Goal: Task Accomplishment & Management: Use online tool/utility

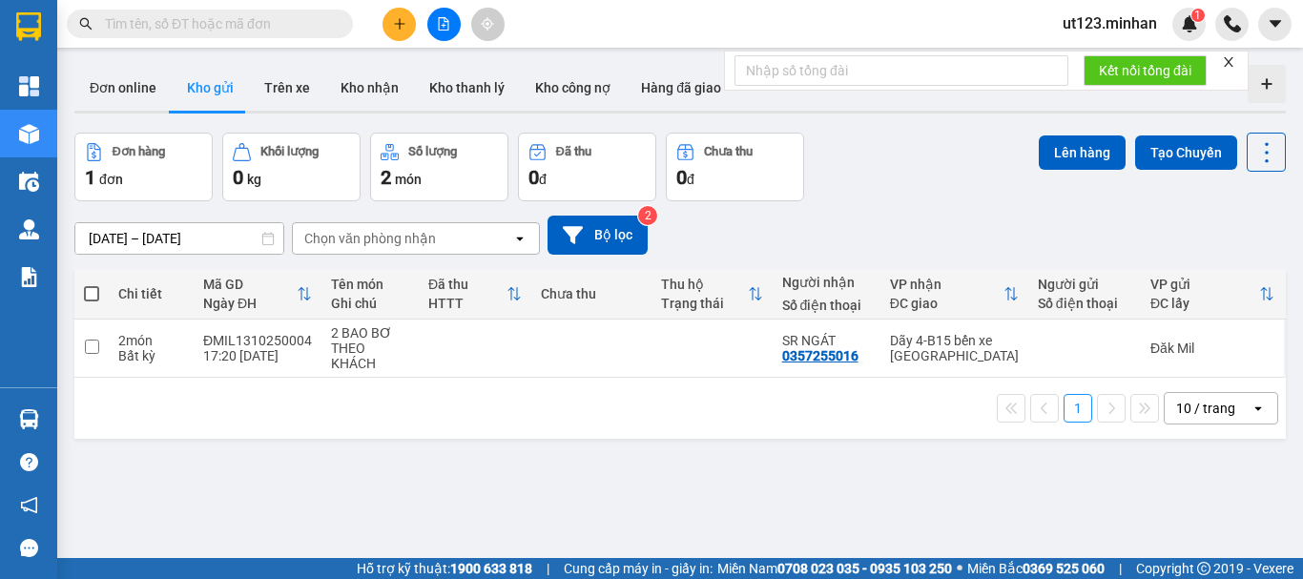
drag, startPoint x: 478, startPoint y: 415, endPoint x: 240, endPoint y: 10, distance: 469.7
click at [473, 415] on div "1 10 / trang open" at bounding box center [680, 408] width 1196 height 32
click at [448, 22] on icon "file-add" at bounding box center [444, 23] width 10 height 13
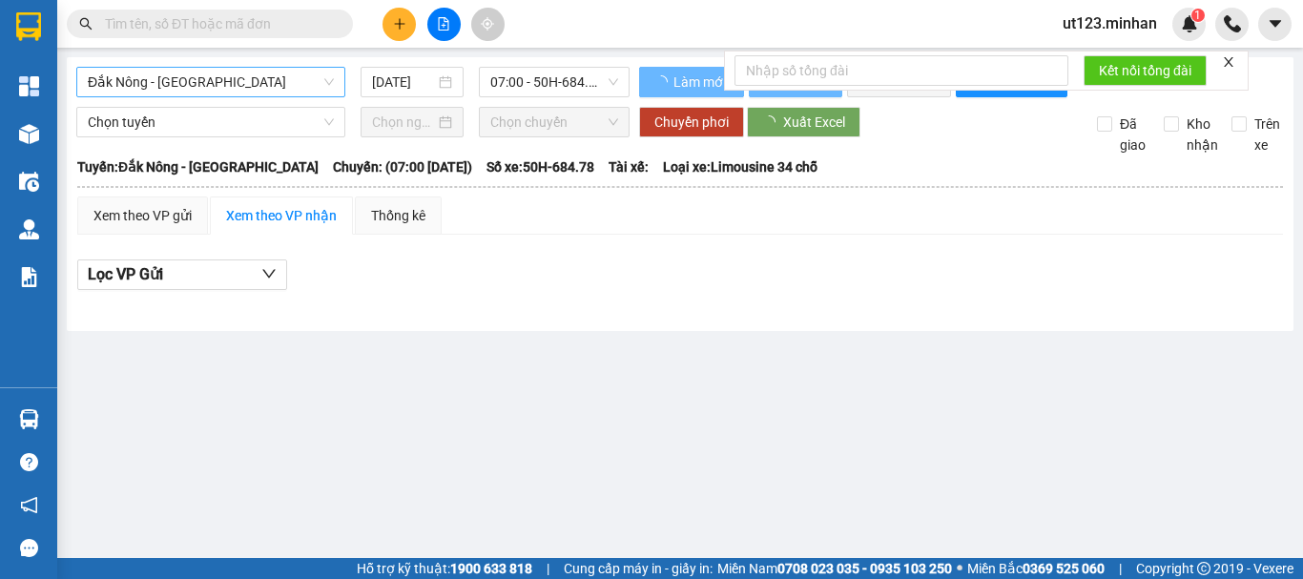
click at [271, 79] on span "Đắk Nông - Sài Gòn" at bounding box center [211, 82] width 246 height 29
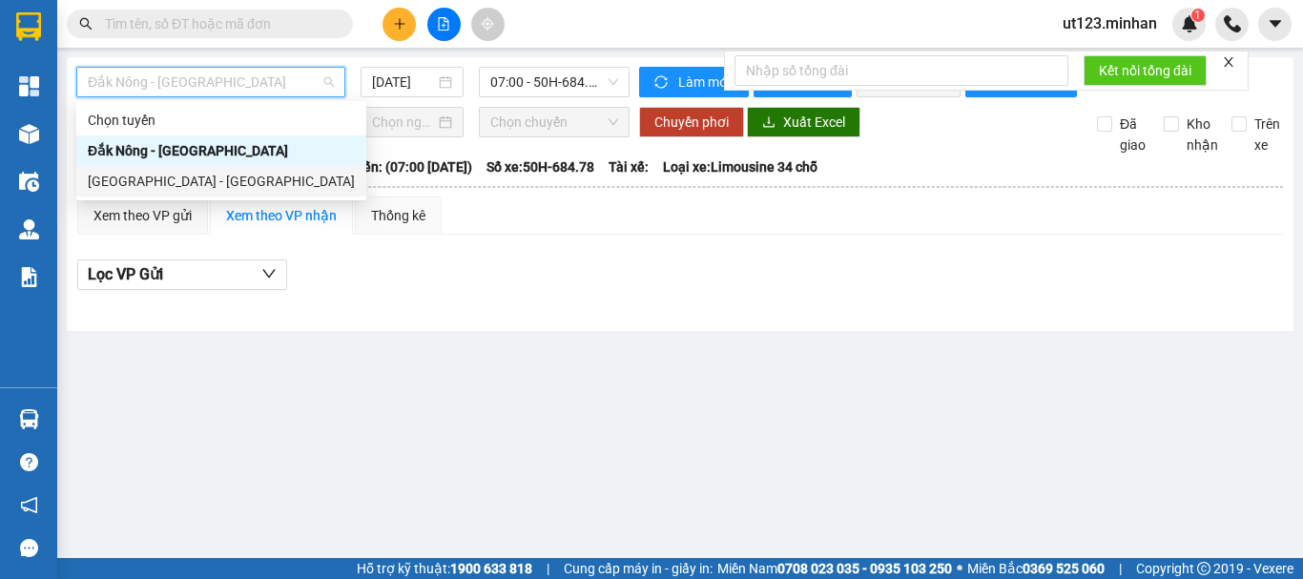
click at [213, 174] on div "Sài Gòn - Đắk Nông" at bounding box center [221, 181] width 267 height 21
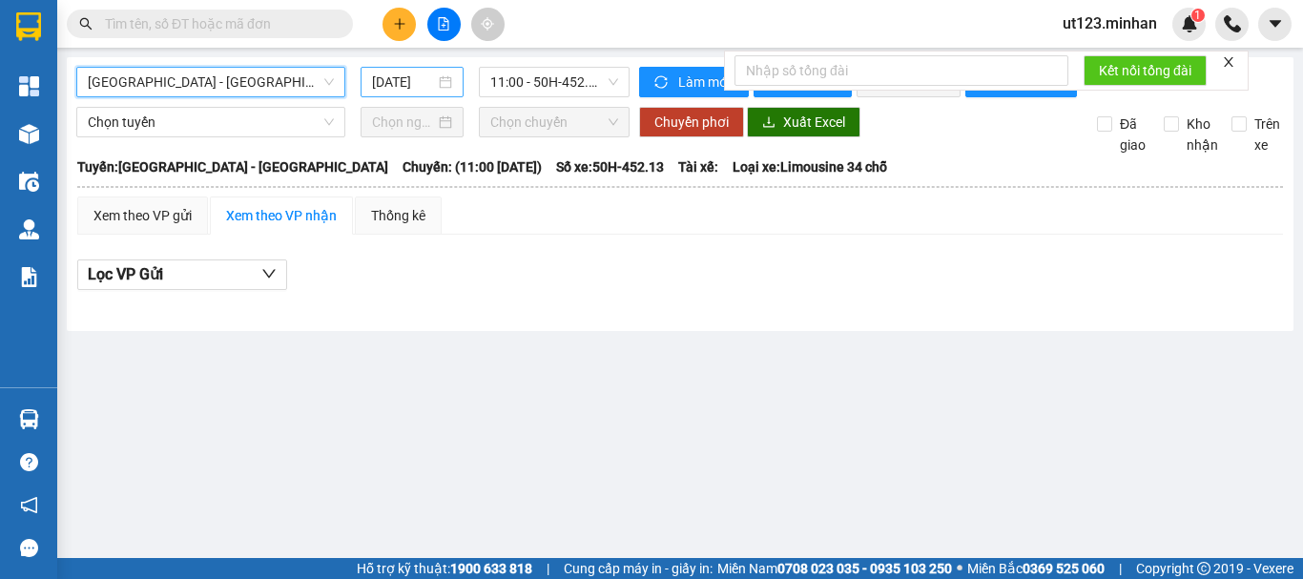
click at [441, 79] on div "14/10/2025" at bounding box center [412, 82] width 80 height 21
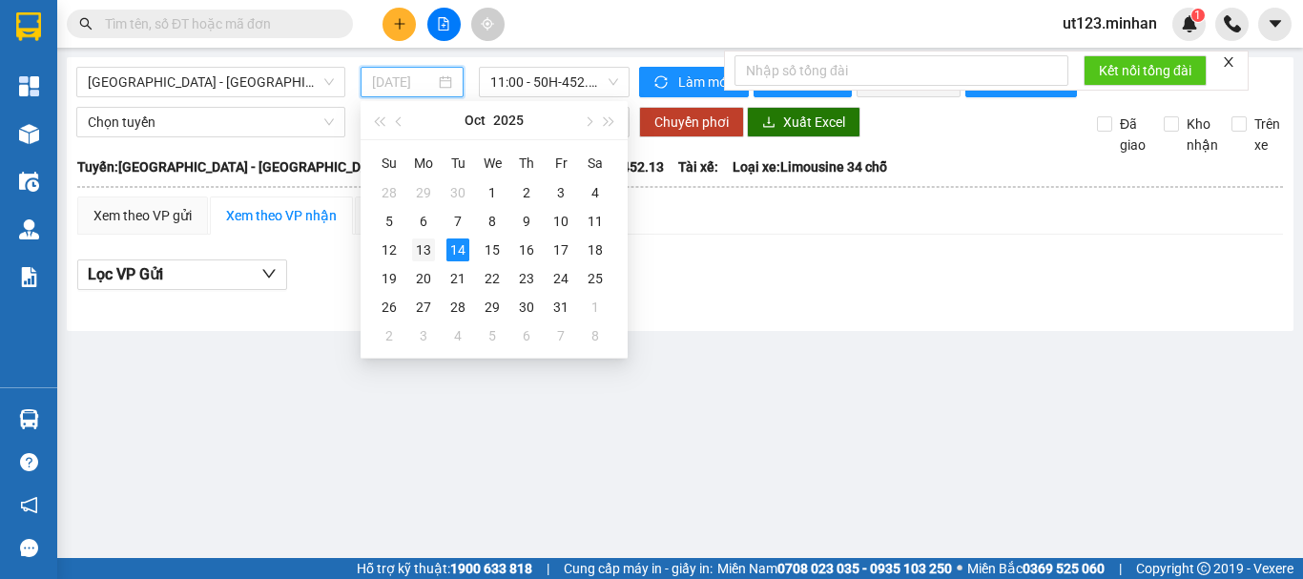
click at [425, 249] on div "13" at bounding box center [423, 249] width 23 height 23
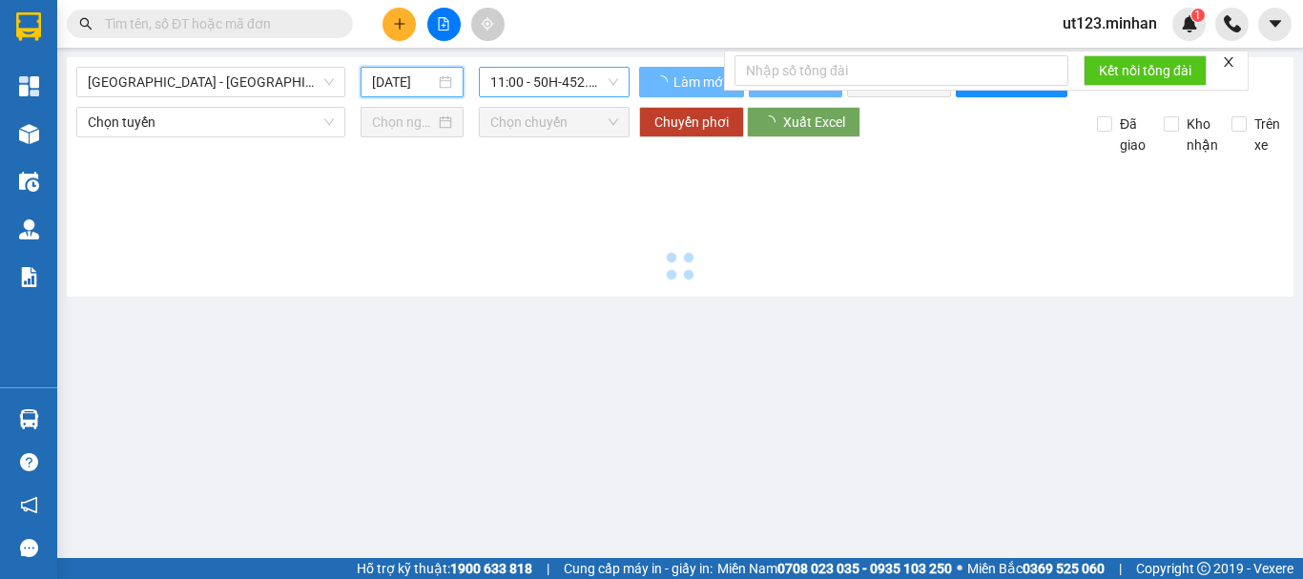
type input "13/10/2025"
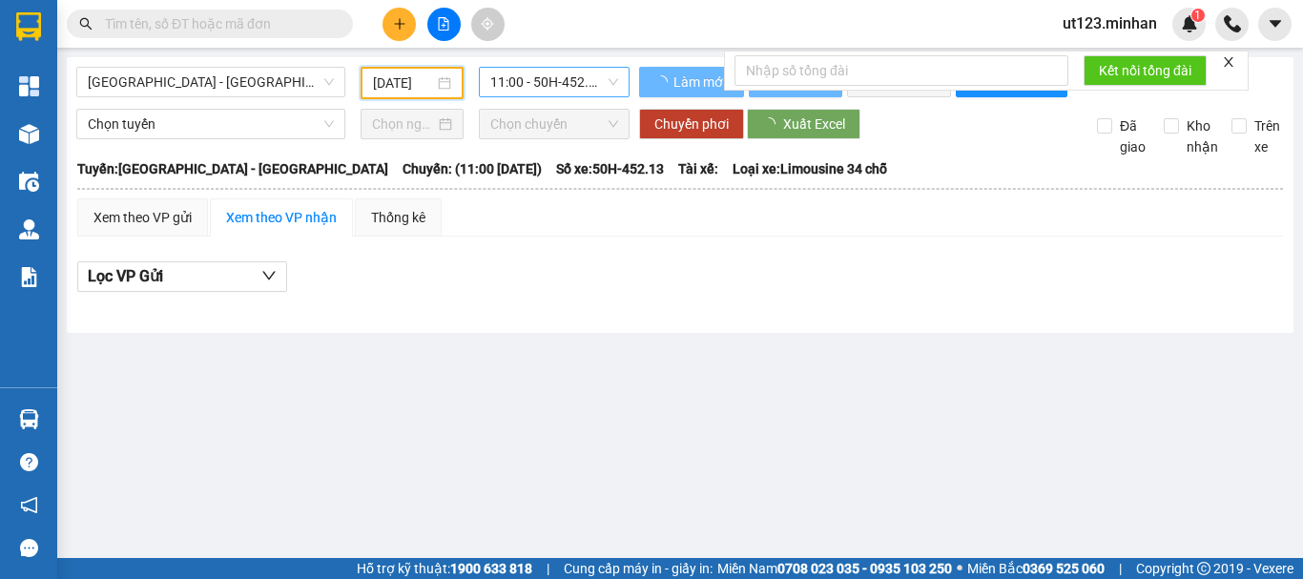
click at [589, 84] on span "11:00 - 50H-452.13" at bounding box center [554, 82] width 128 height 29
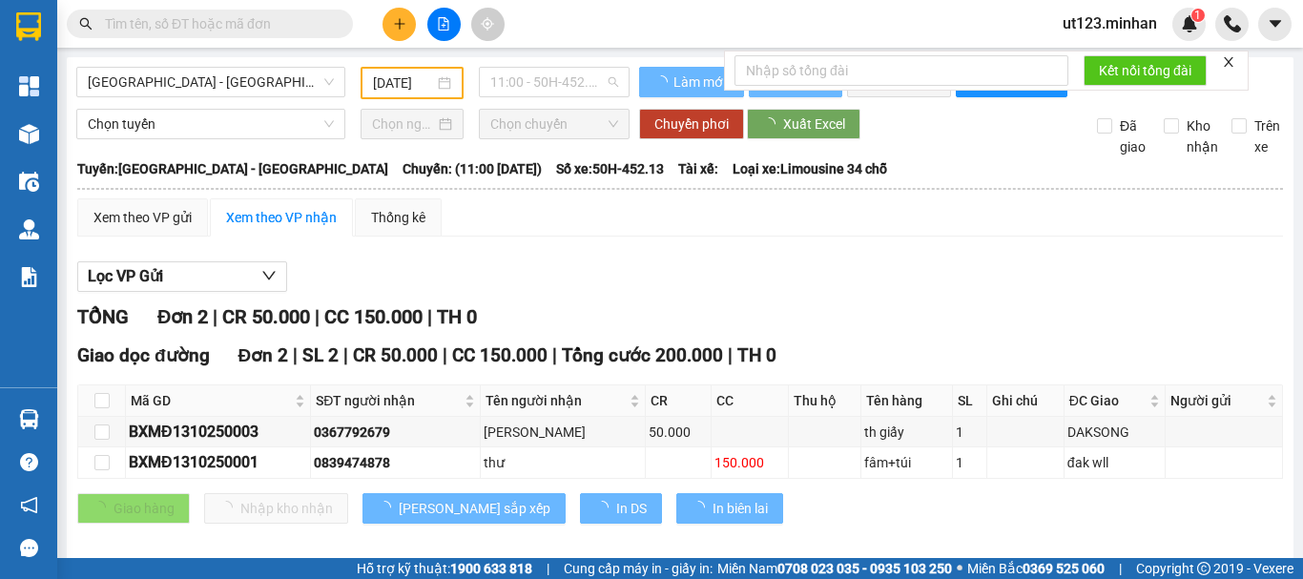
scroll to position [0, 0]
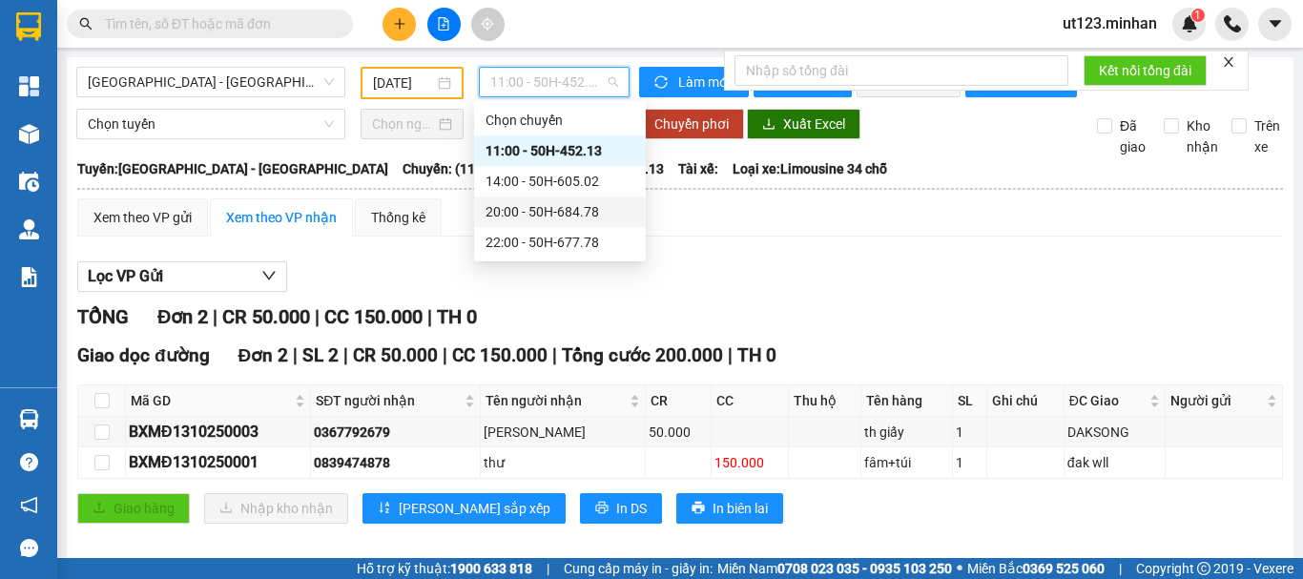
click at [571, 203] on div "20:00 - 50H-684.78" at bounding box center [559, 211] width 149 height 21
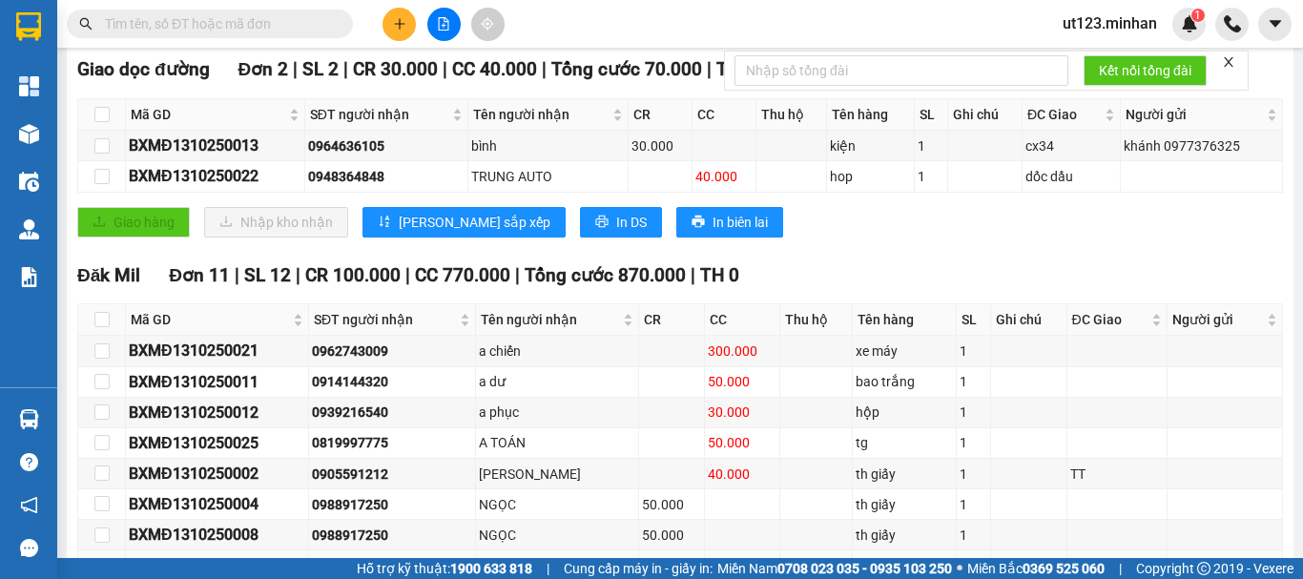
scroll to position [514, 0]
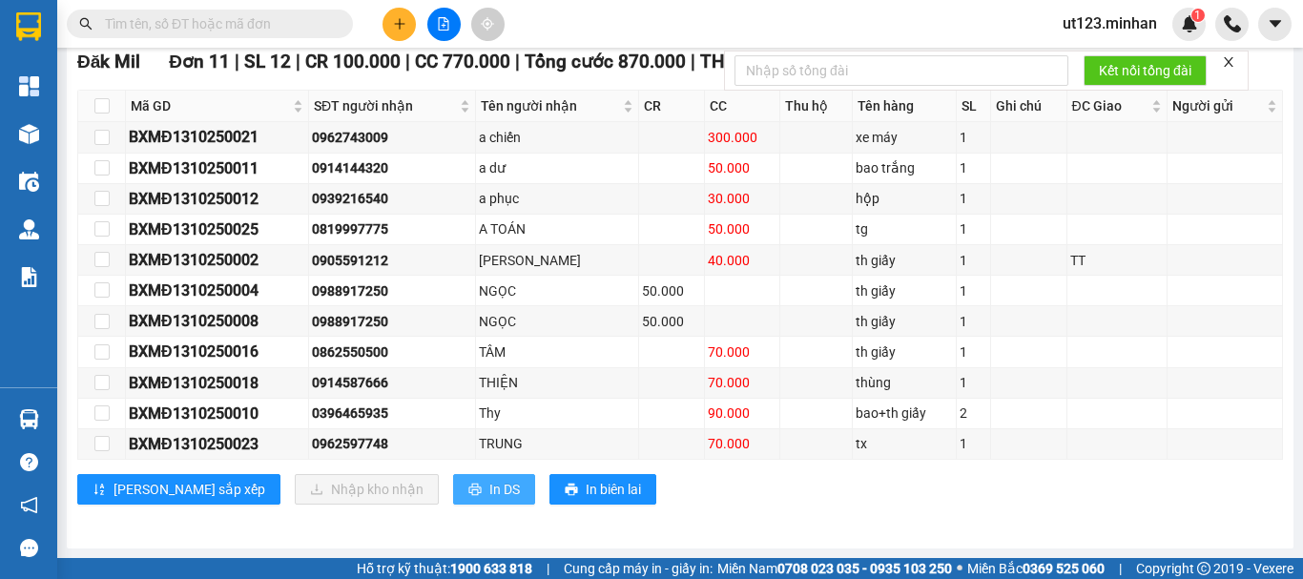
click at [453, 497] on button "In DS" at bounding box center [494, 489] width 82 height 31
click at [234, 31] on input "text" at bounding box center [217, 23] width 225 height 21
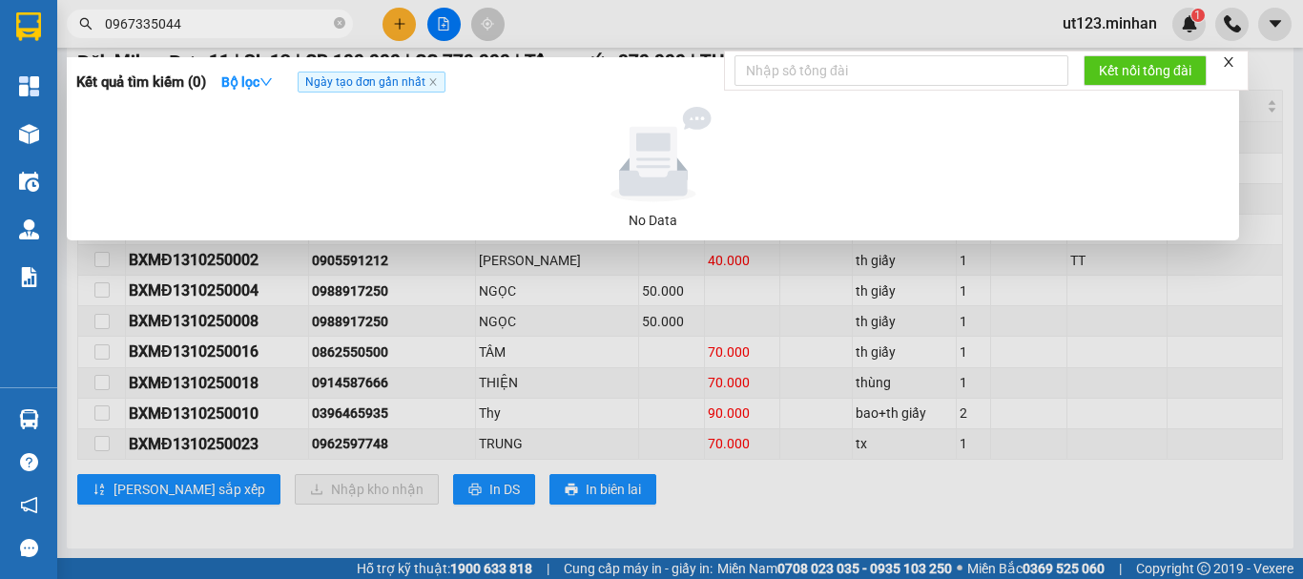
click at [183, 22] on input "0967335044" at bounding box center [217, 23] width 225 height 21
paste input "41093666"
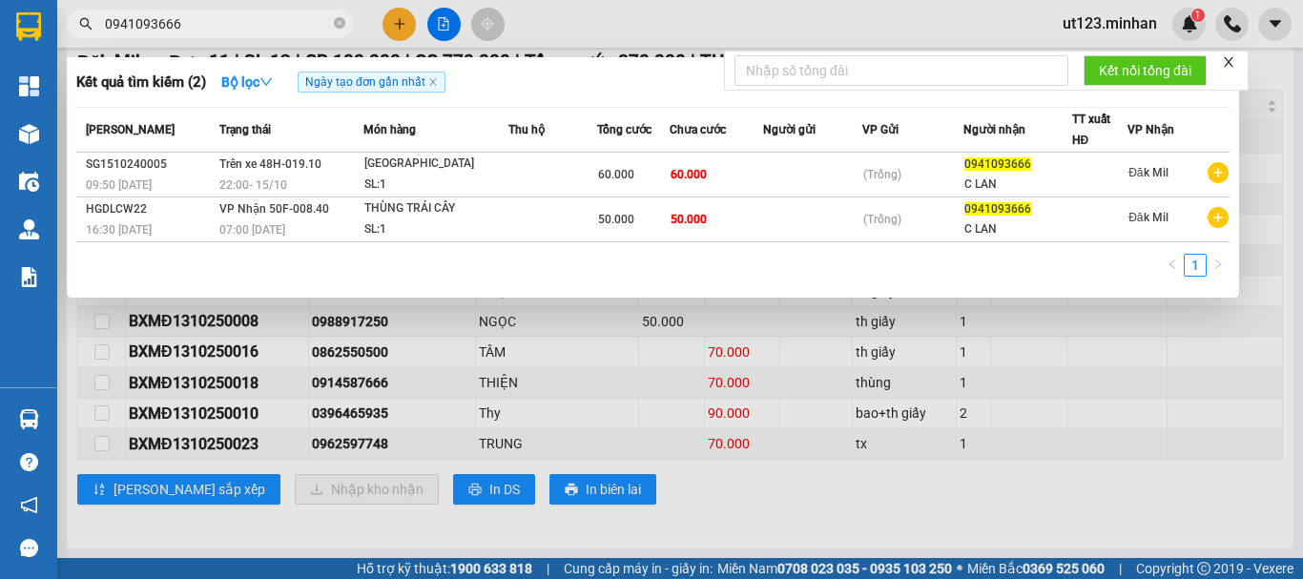
type input "0941093666"
drag, startPoint x: 1114, startPoint y: 379, endPoint x: 1108, endPoint y: 367, distance: 12.8
click at [1113, 379] on div at bounding box center [651, 289] width 1303 height 579
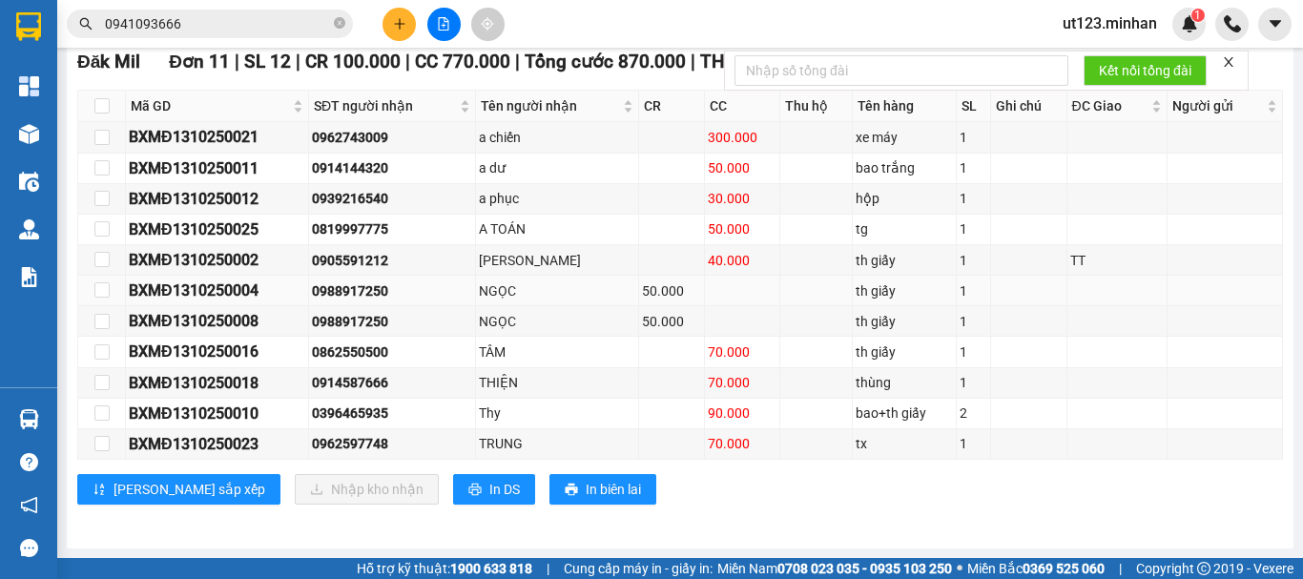
scroll to position [514, 0]
click at [103, 104] on input "checkbox" at bounding box center [101, 105] width 15 height 15
checkbox input "true"
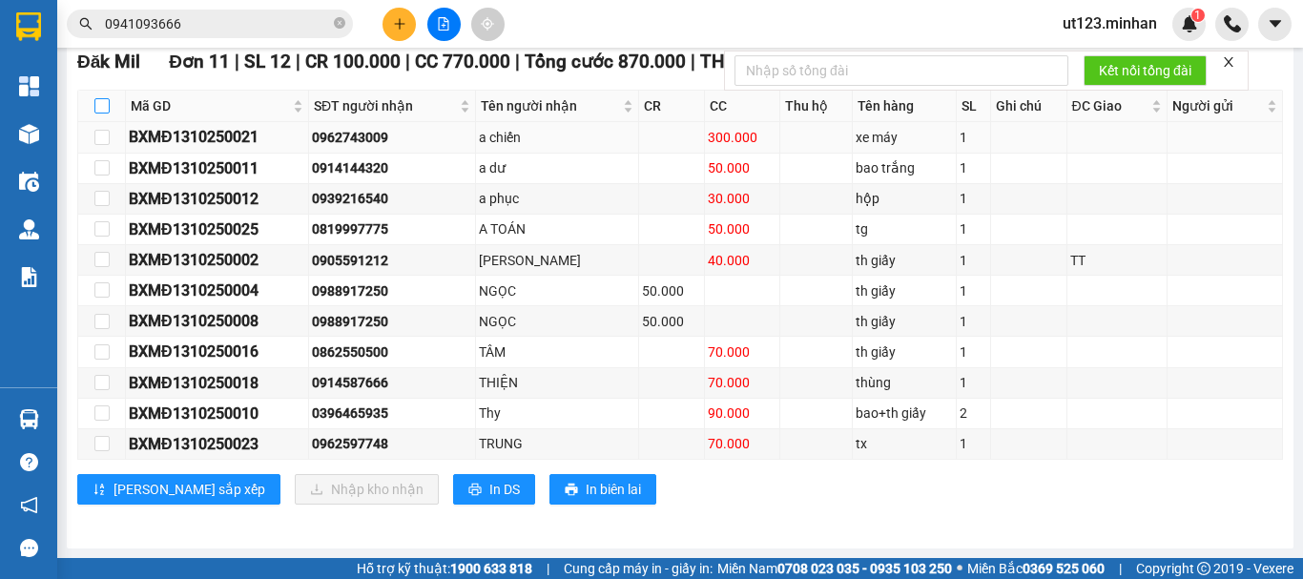
checkbox input "true"
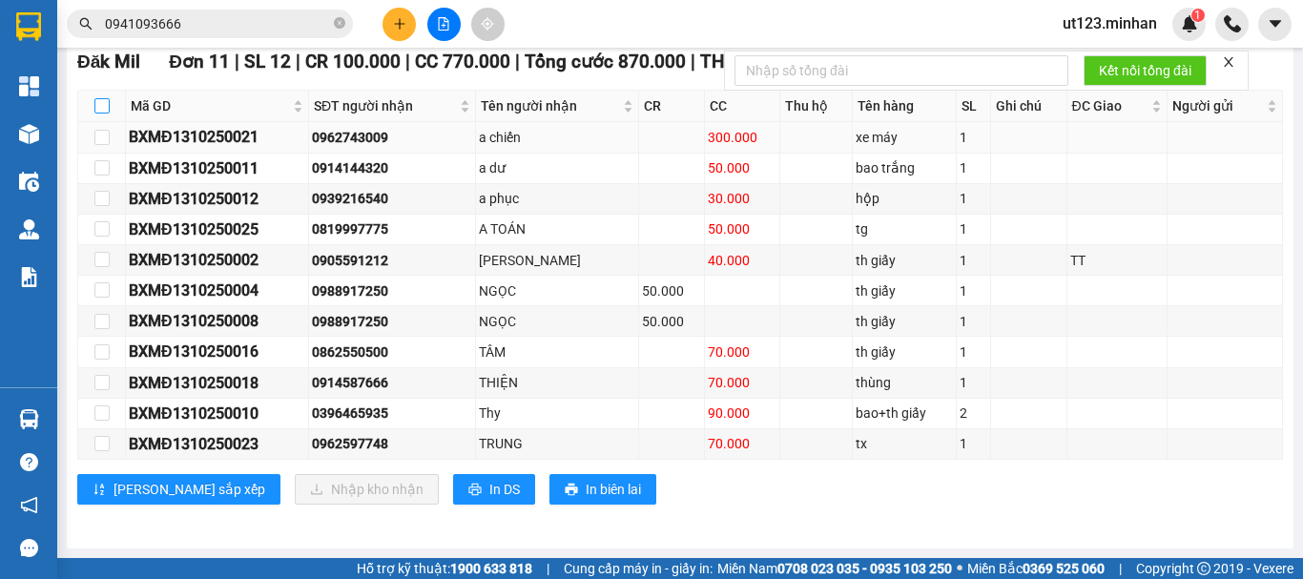
checkbox input "true"
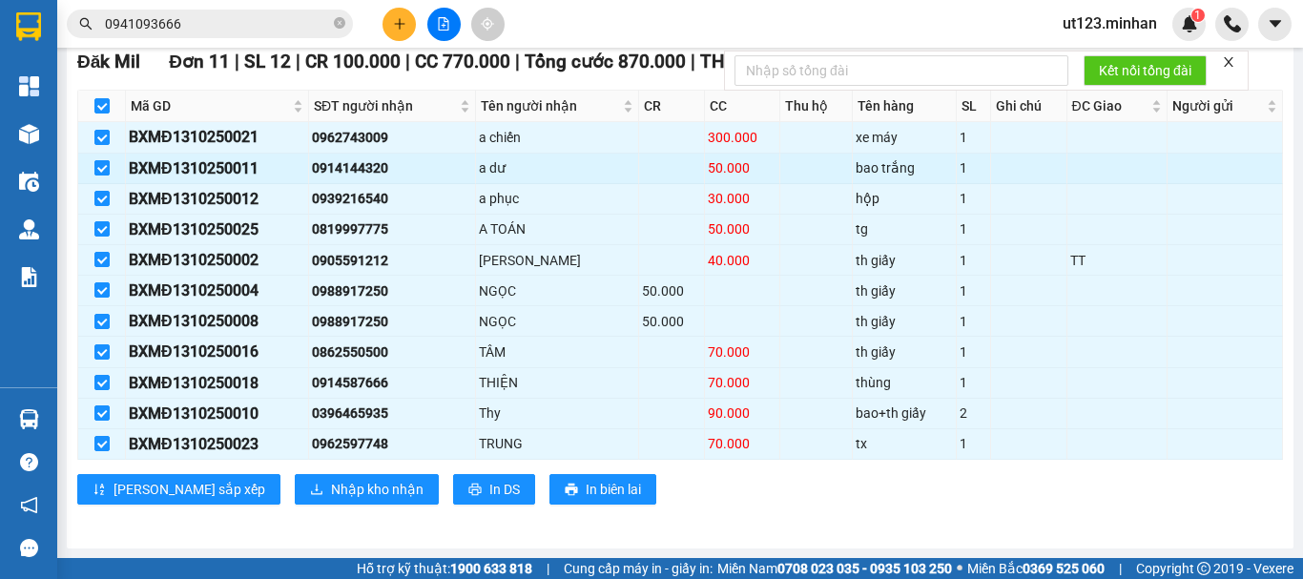
click at [105, 171] on input "checkbox" at bounding box center [101, 167] width 15 height 15
checkbox input "false"
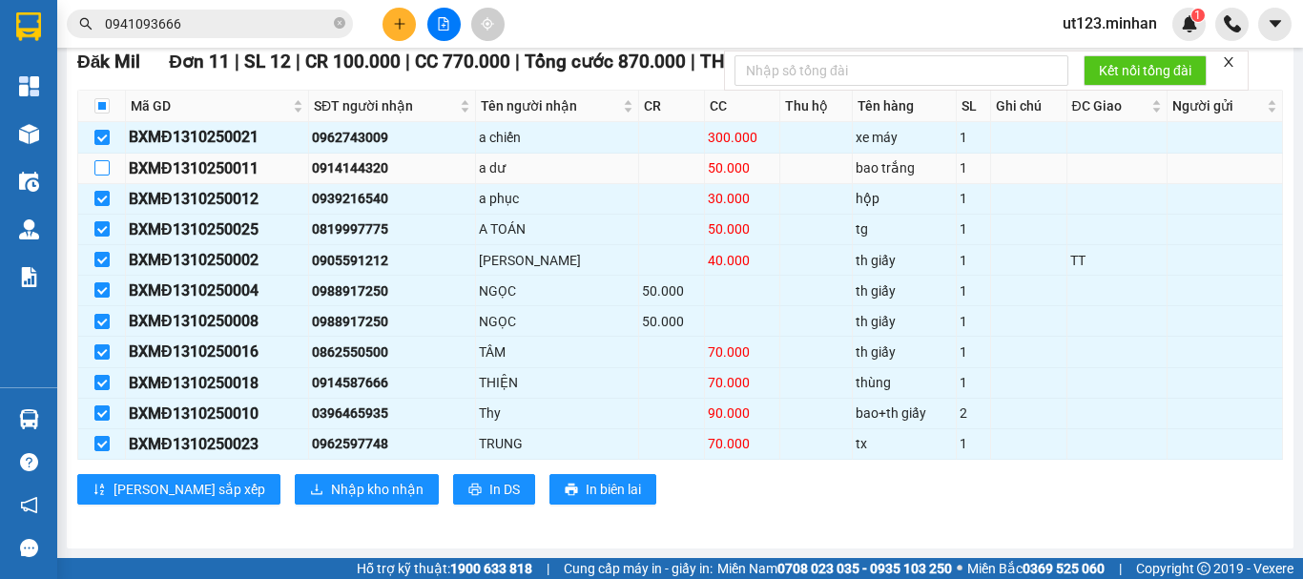
click at [101, 175] on label at bounding box center [101, 167] width 15 height 21
click at [101, 175] on input "checkbox" at bounding box center [101, 167] width 15 height 15
checkbox input "true"
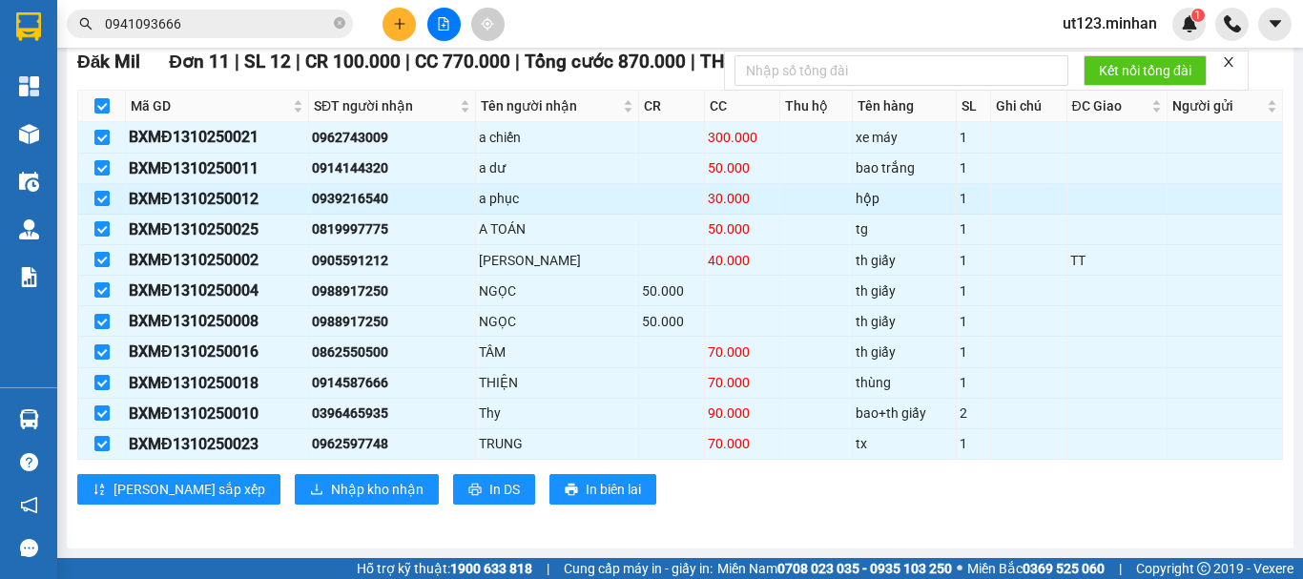
click at [362, 197] on div "0939216540" at bounding box center [392, 198] width 160 height 21
copy div "0939216540"
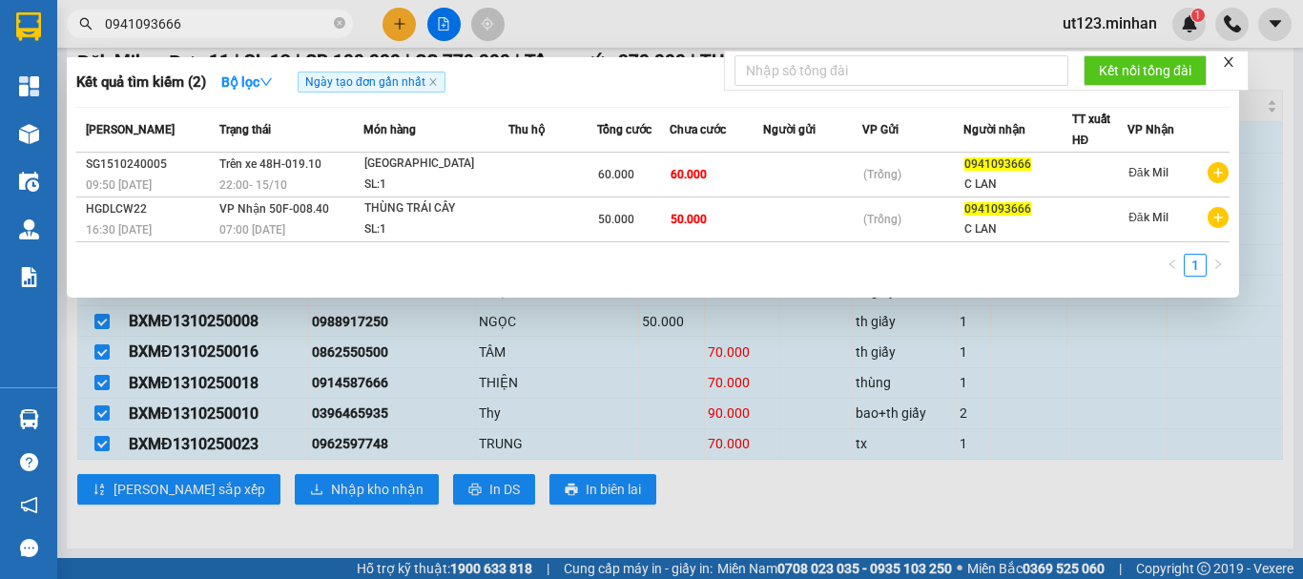
click at [176, 18] on input "0941093666" at bounding box center [217, 23] width 225 height 21
paste input "39216540"
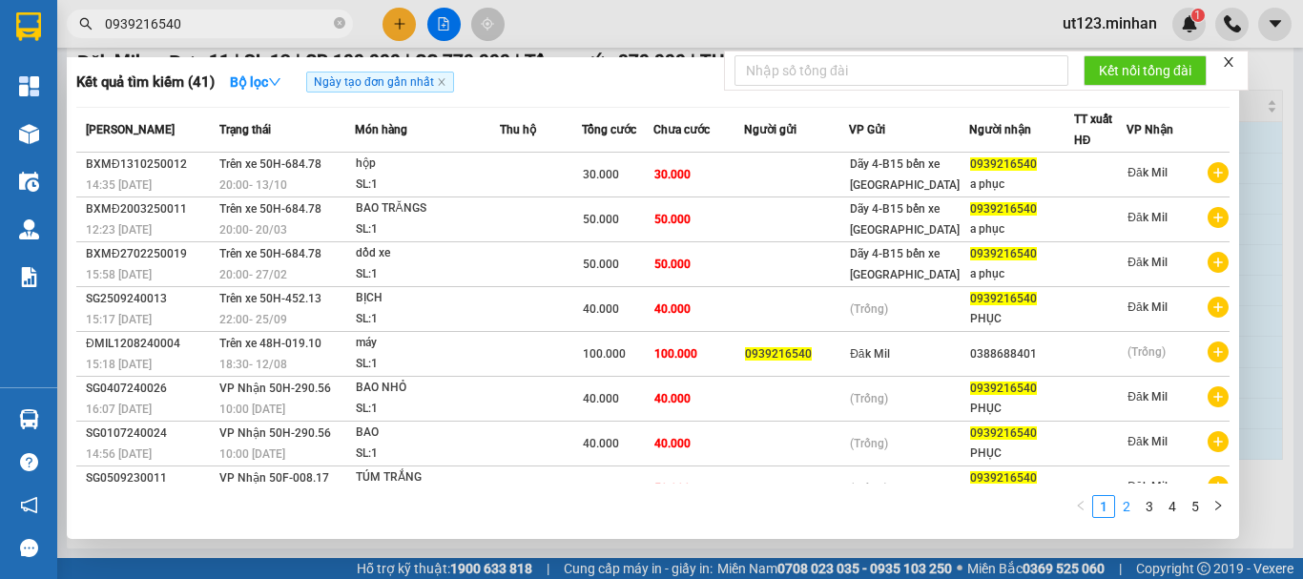
type input "0939216540"
click at [1126, 507] on link "2" at bounding box center [1126, 506] width 21 height 21
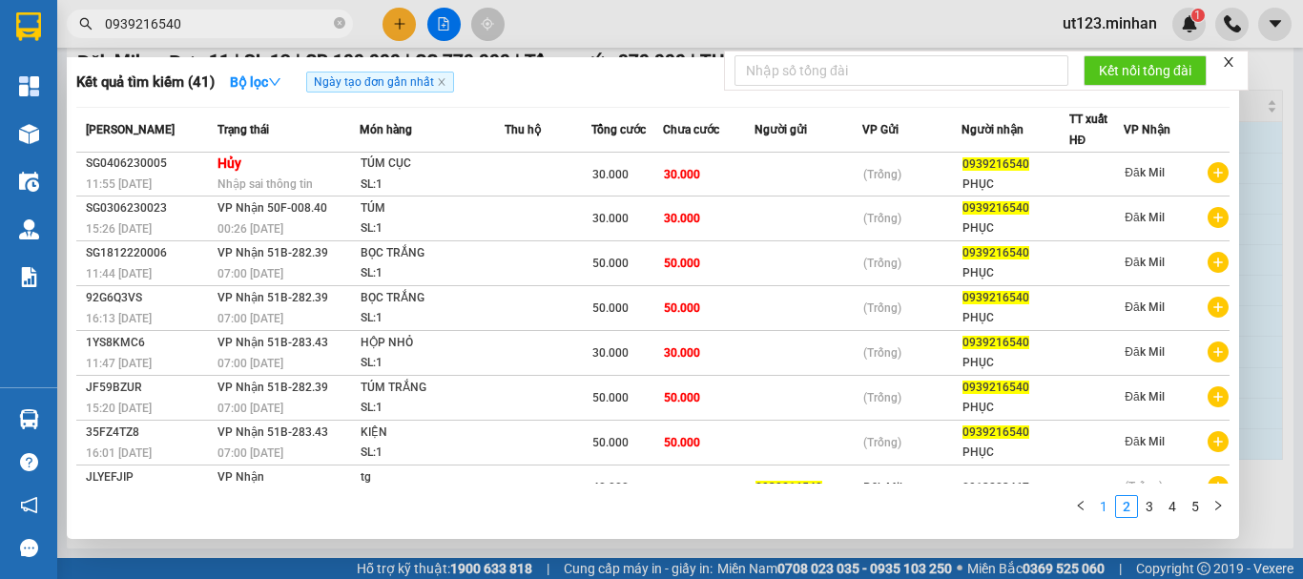
click at [1112, 505] on link "1" at bounding box center [1103, 506] width 21 height 21
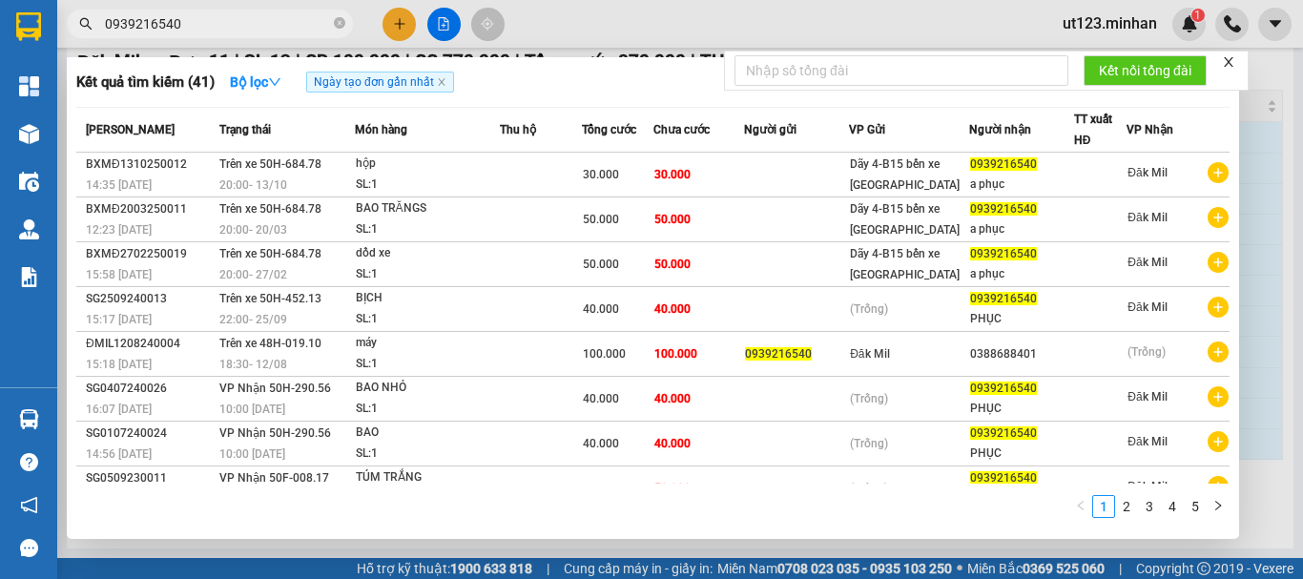
click at [1225, 64] on icon "close" at bounding box center [1228, 61] width 13 height 13
click at [1262, 121] on div at bounding box center [651, 289] width 1303 height 579
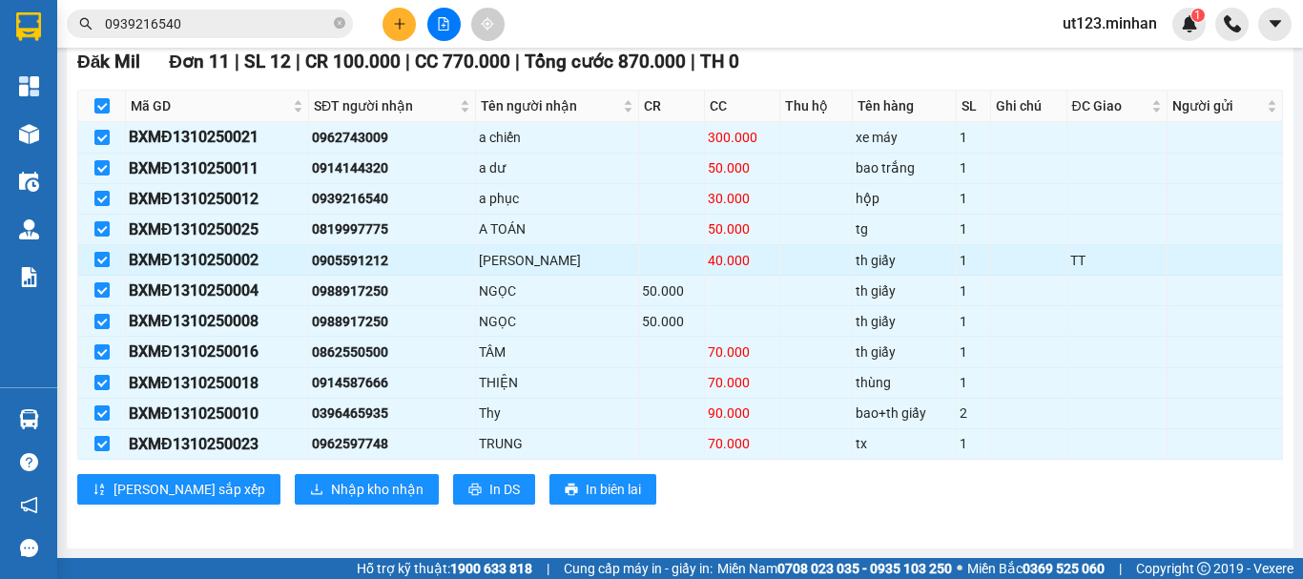
click at [100, 259] on input "checkbox" at bounding box center [101, 259] width 15 height 15
checkbox input "false"
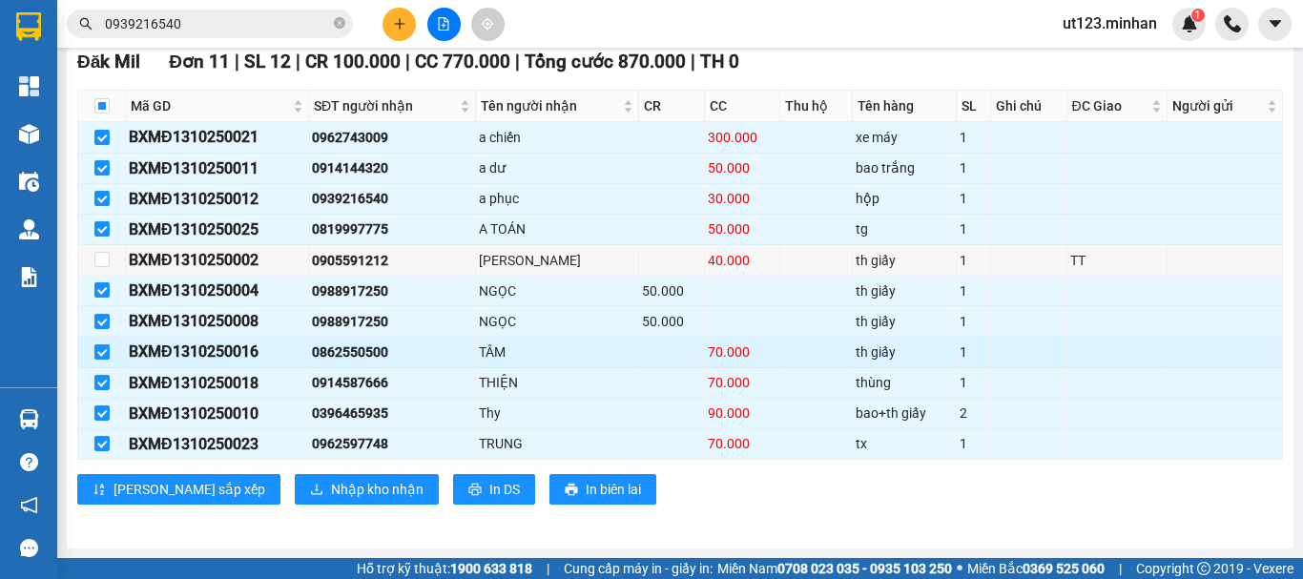
click at [95, 346] on input "checkbox" at bounding box center [101, 351] width 15 height 15
checkbox input "false"
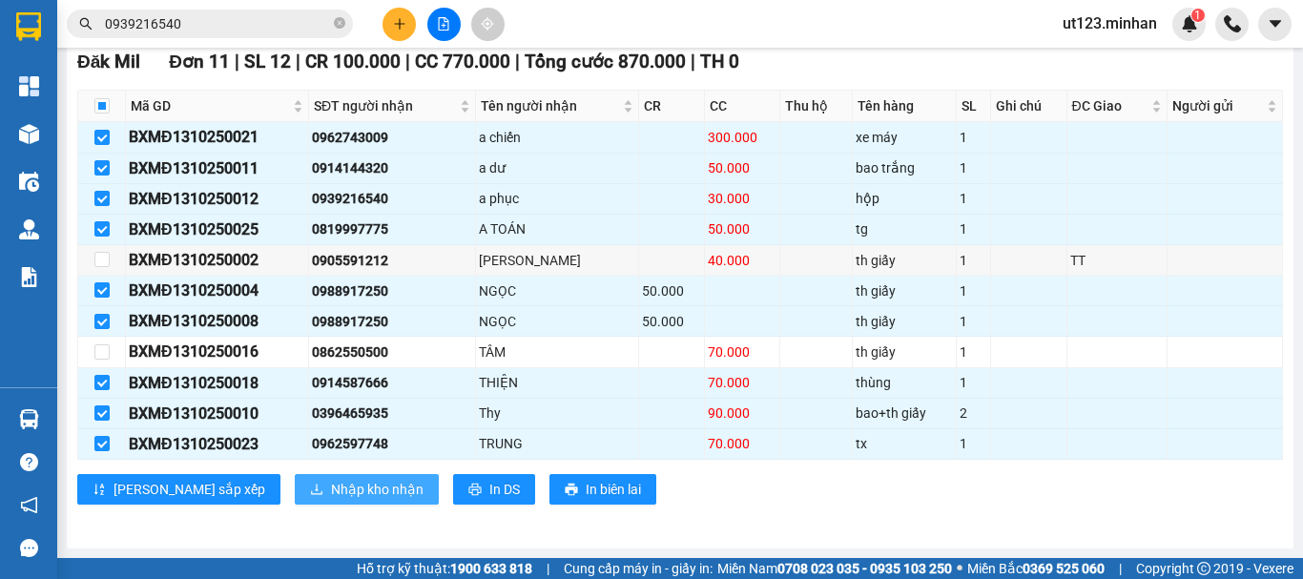
click at [331, 497] on span "Nhập kho nhận" at bounding box center [377, 489] width 93 height 21
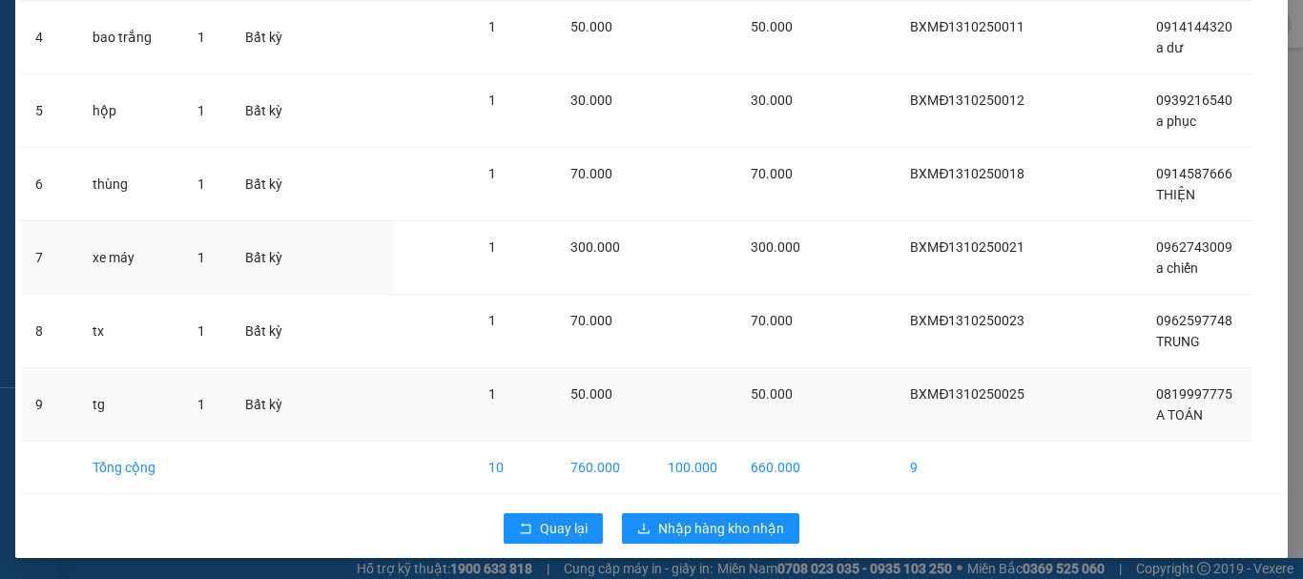
scroll to position [381, 0]
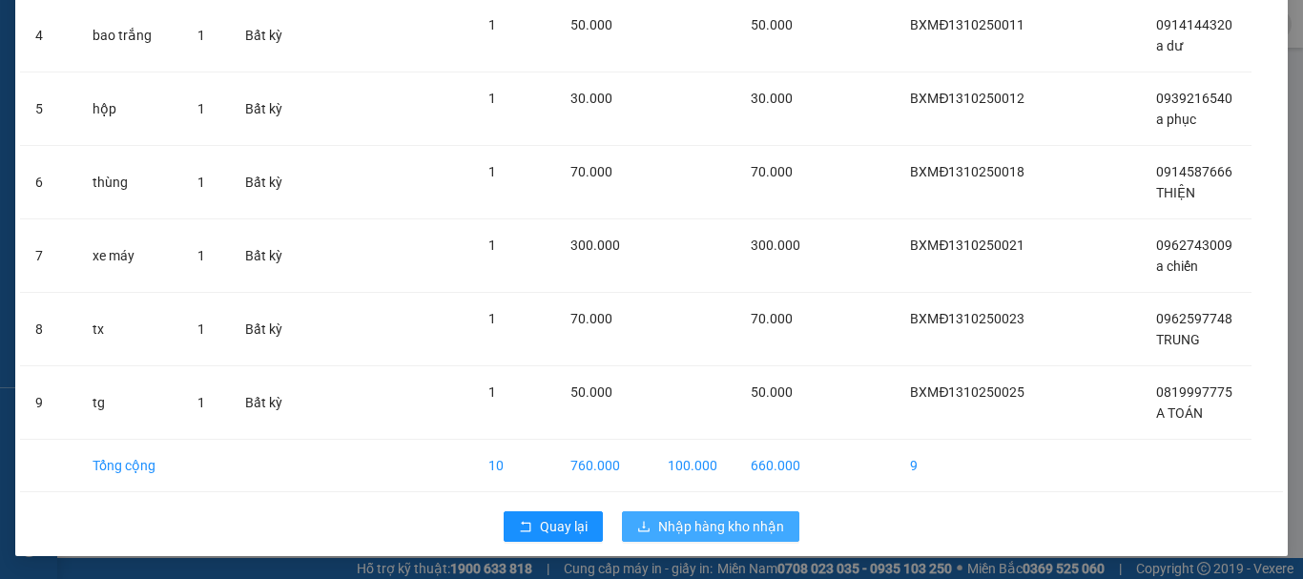
click at [743, 520] on span "Nhập hàng kho nhận" at bounding box center [721, 526] width 126 height 21
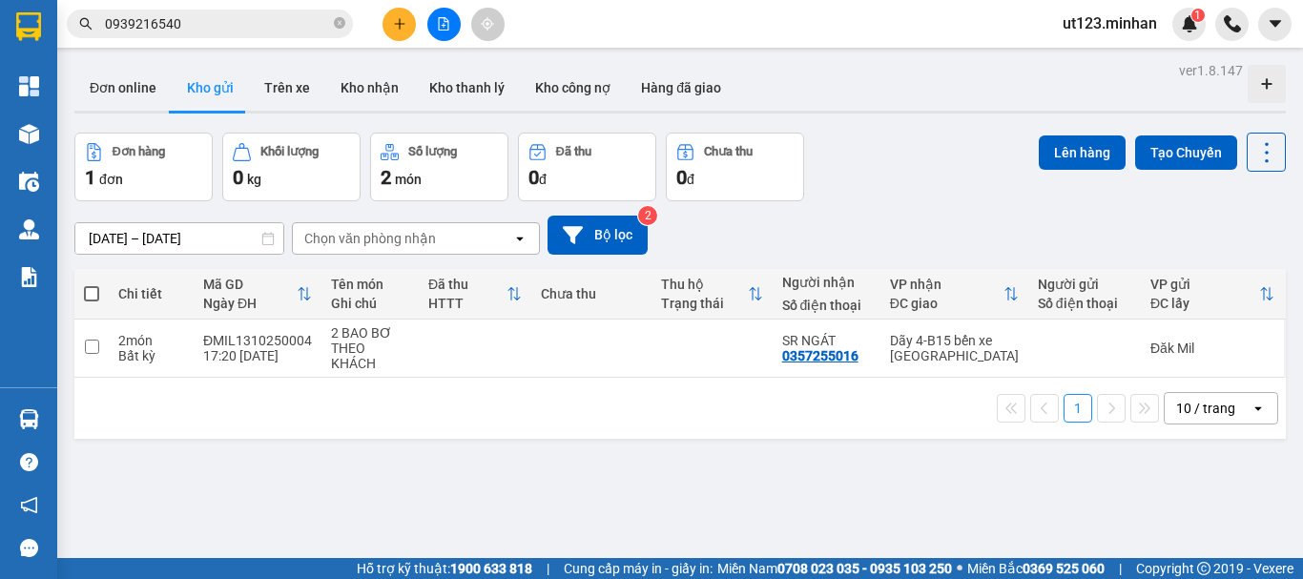
click at [439, 41] on div "Kết quả tìm kiếm ( 41 ) Bộ lọc Ngày tạo đơn gần nhất Mã ĐH Trạng thái Món hàng …" at bounding box center [651, 24] width 1303 height 48
click at [442, 38] on button at bounding box center [443, 24] width 33 height 33
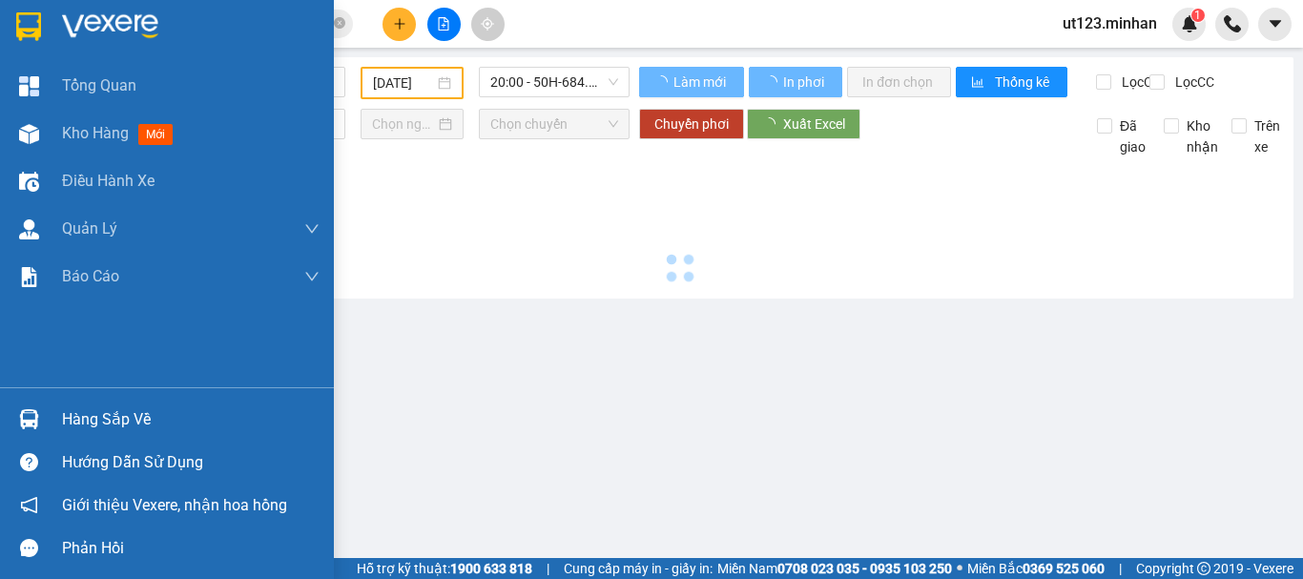
type input "14/10/2025"
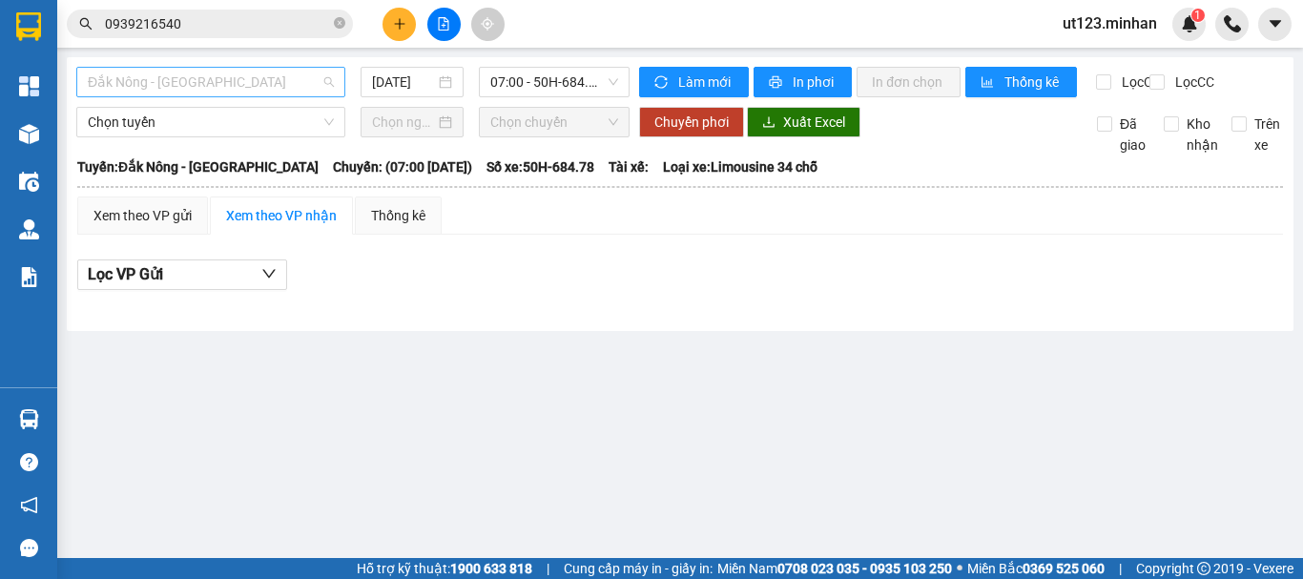
click at [295, 76] on span "Đắk Nông - Sài Gòn" at bounding box center [211, 82] width 246 height 29
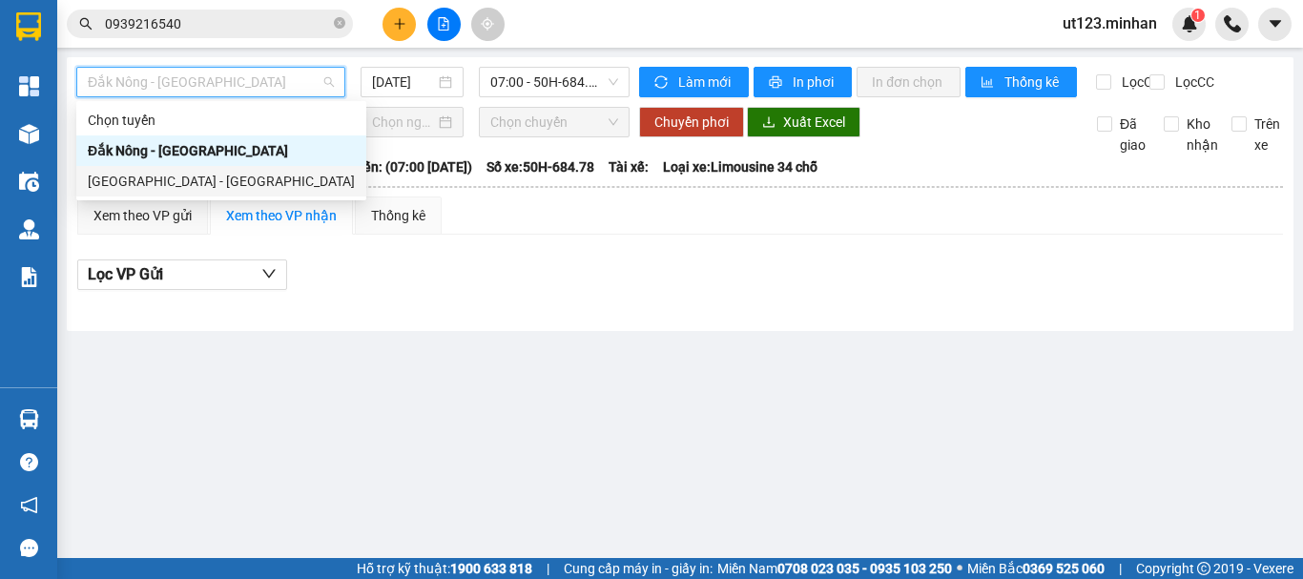
drag, startPoint x: 279, startPoint y: 187, endPoint x: 468, endPoint y: 72, distance: 221.3
click at [279, 185] on div "Sài Gòn - Đắk Nông" at bounding box center [221, 181] width 267 height 21
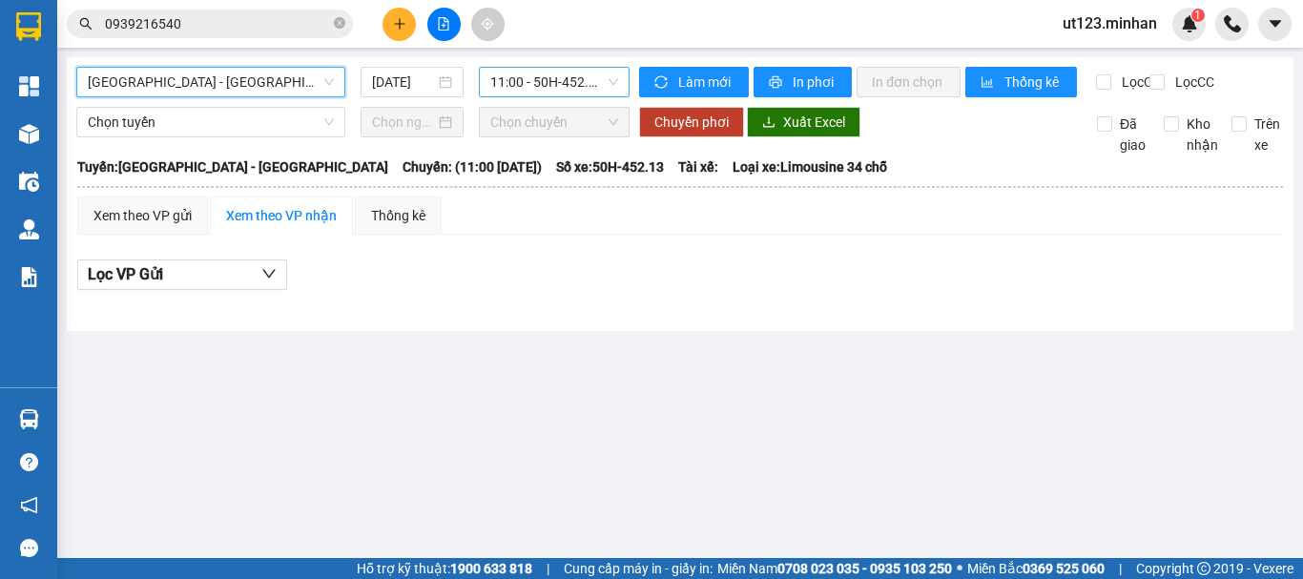
click at [530, 77] on span "11:00 - 50H-452.13" at bounding box center [554, 82] width 128 height 29
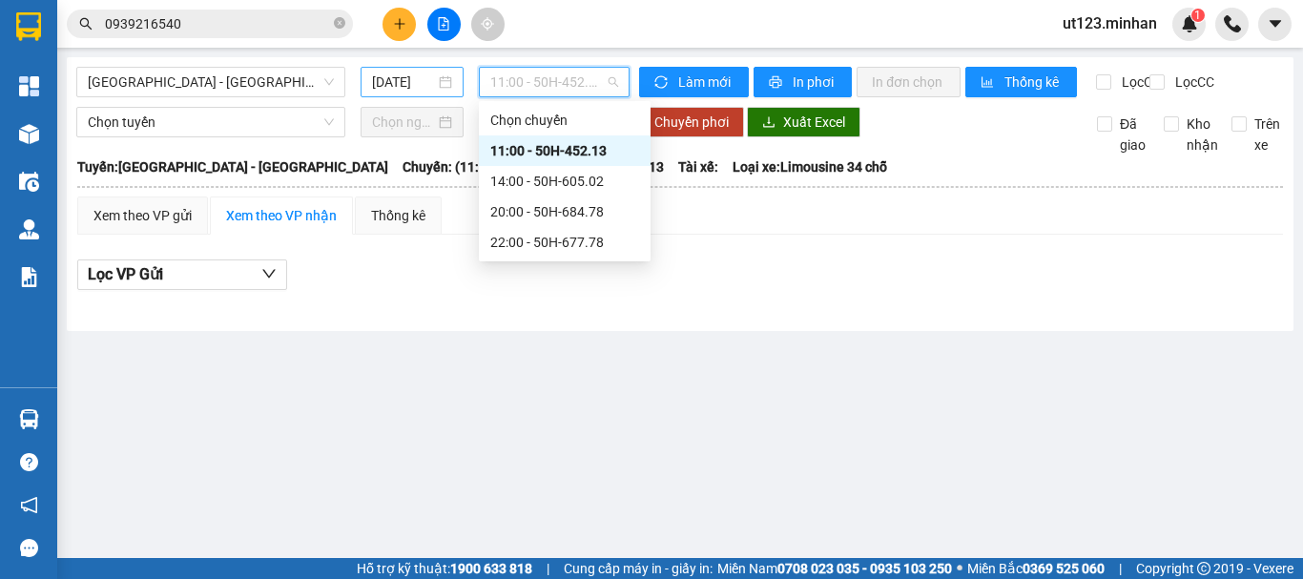
click at [448, 82] on div "14/10/2025" at bounding box center [412, 82] width 80 height 21
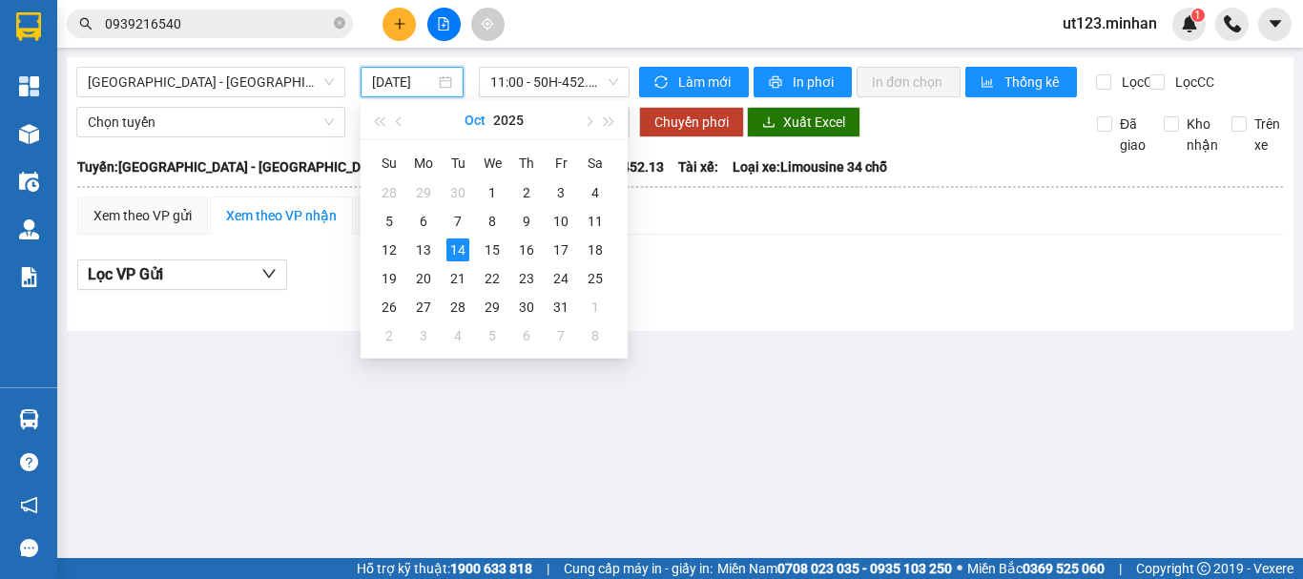
scroll to position [0, 5]
click at [425, 258] on div "13" at bounding box center [423, 249] width 23 height 23
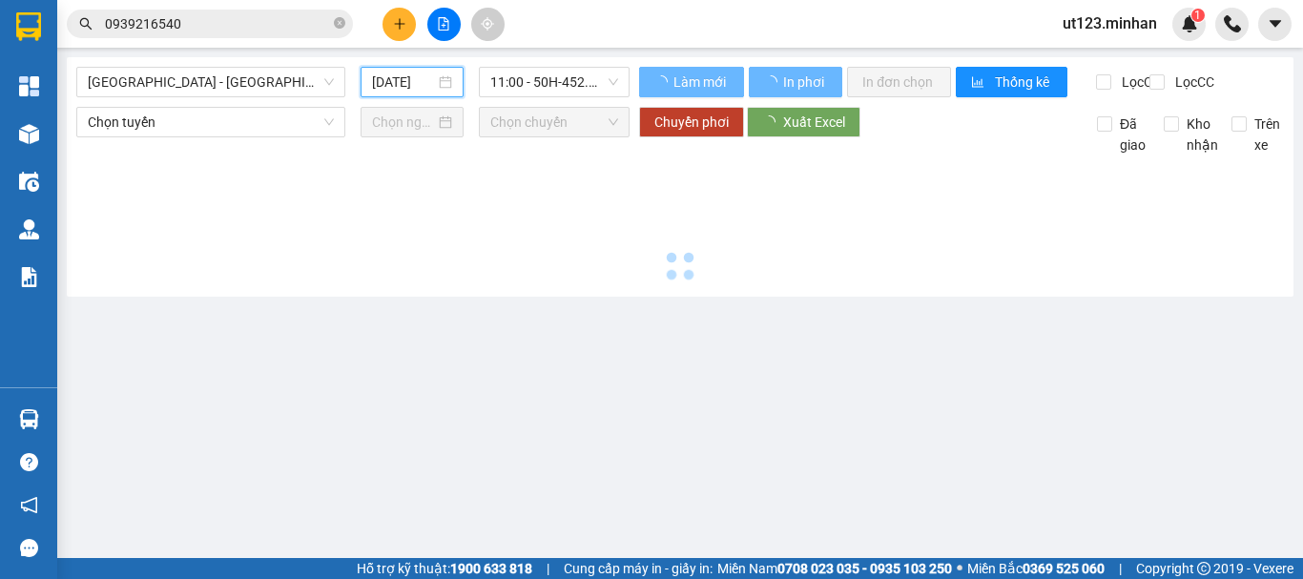
type input "13/10/2025"
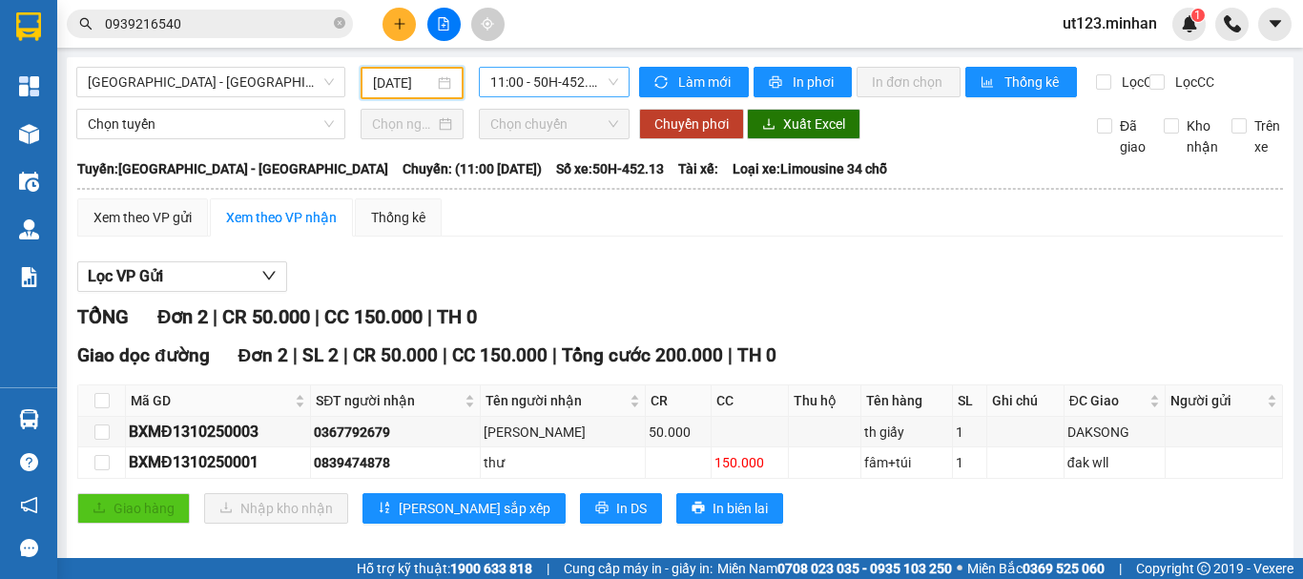
click at [578, 84] on span "11:00 - 50H-452.13" at bounding box center [554, 82] width 128 height 29
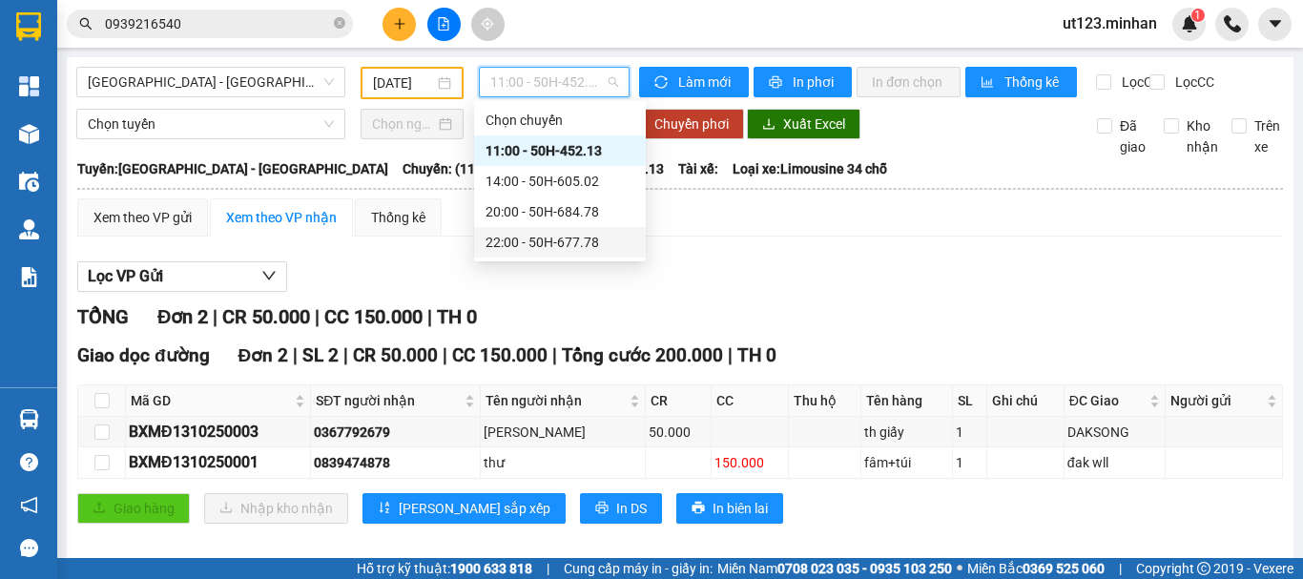
click at [589, 216] on div "20:00 - 50H-684.78" at bounding box center [559, 211] width 149 height 21
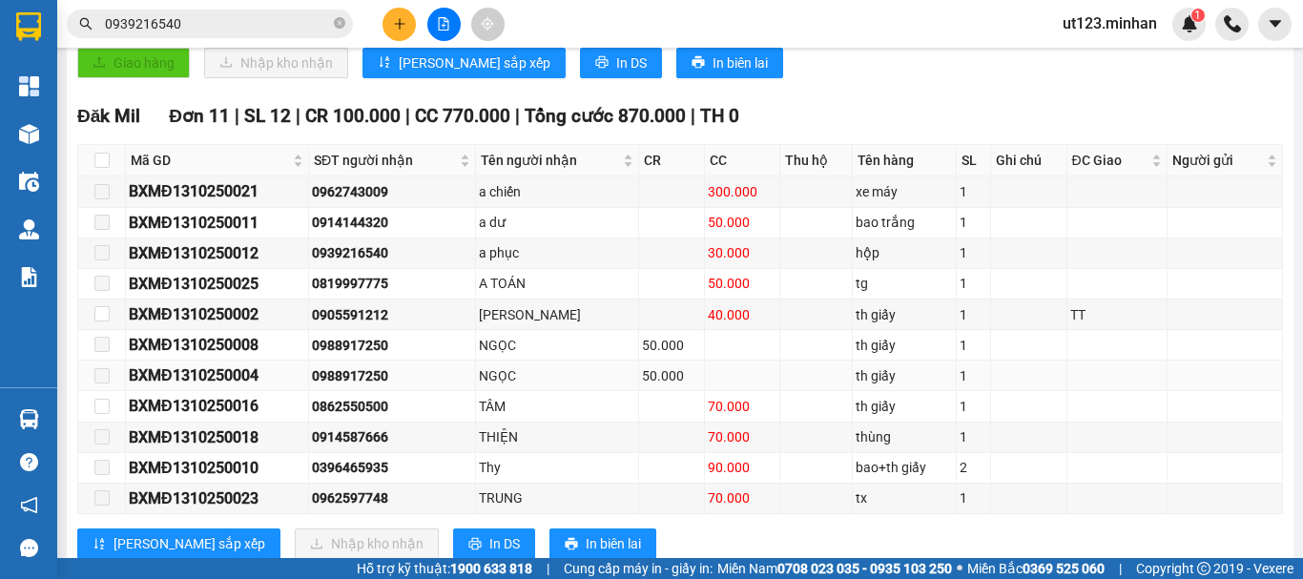
scroll to position [514, 0]
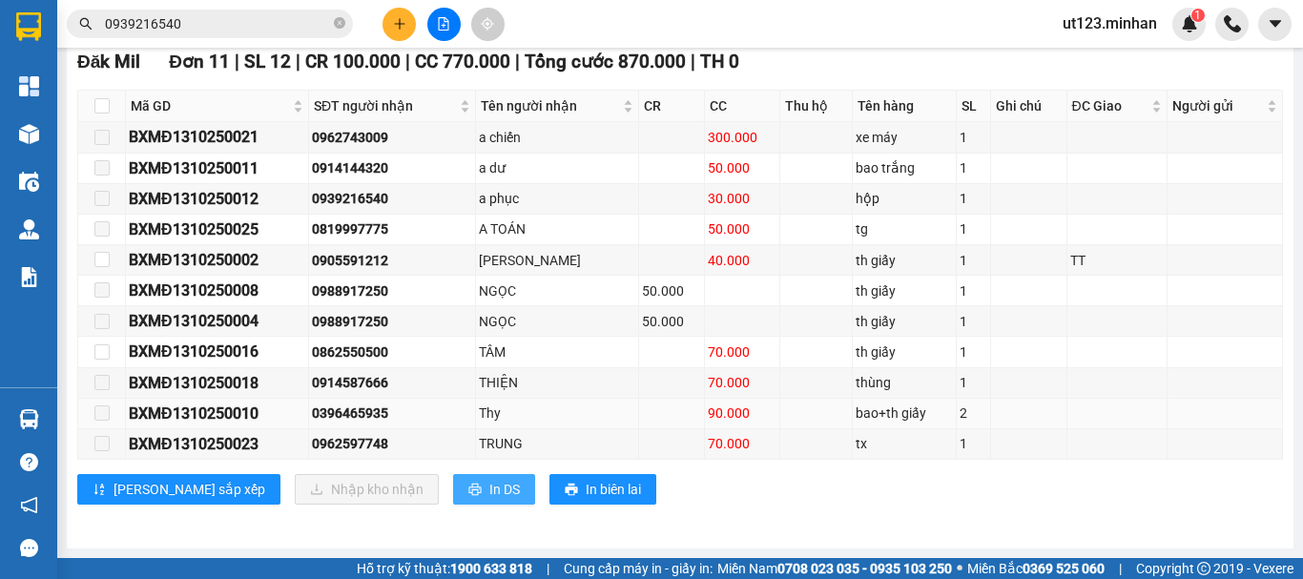
click at [489, 491] on span "In DS" at bounding box center [504, 489] width 31 height 21
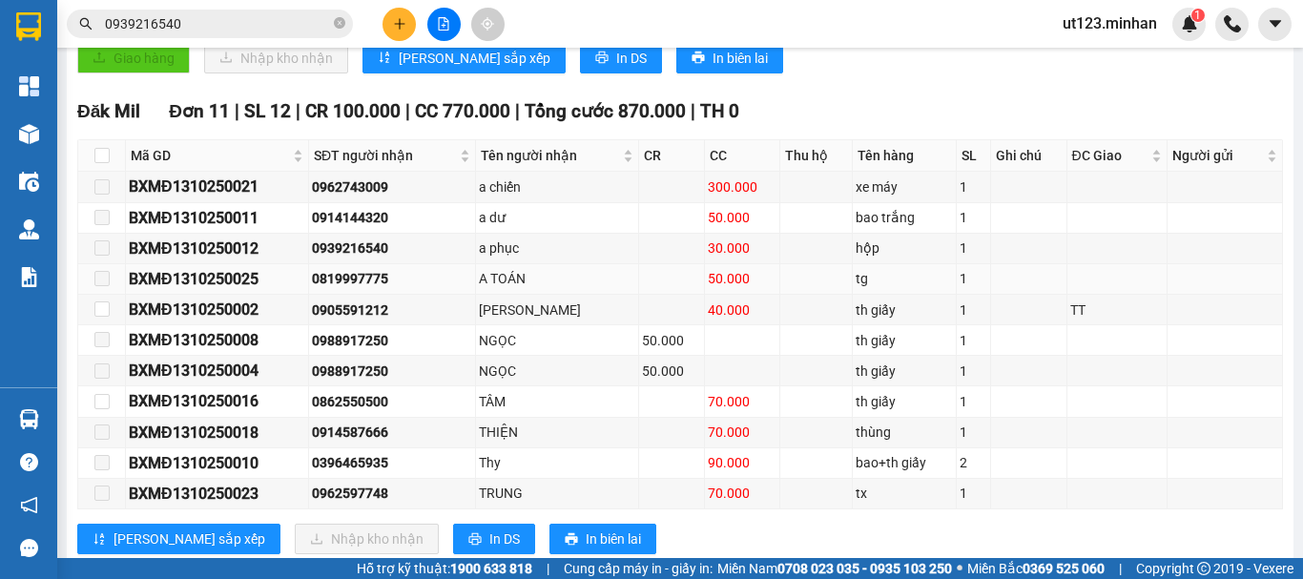
scroll to position [419, 0]
